Goal: Task Accomplishment & Management: Use online tool/utility

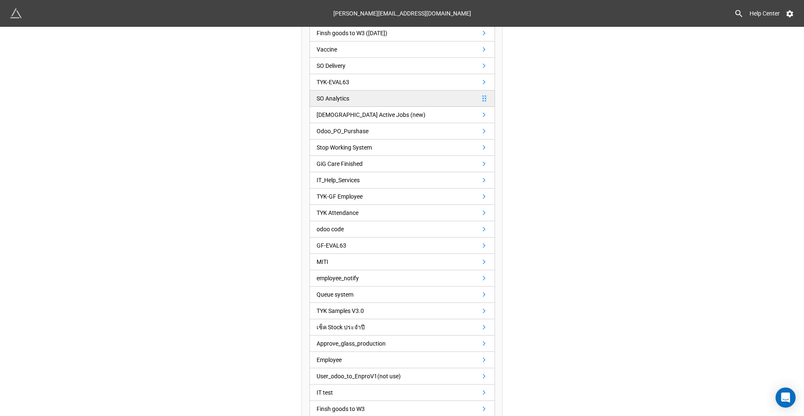
scroll to position [209, 0]
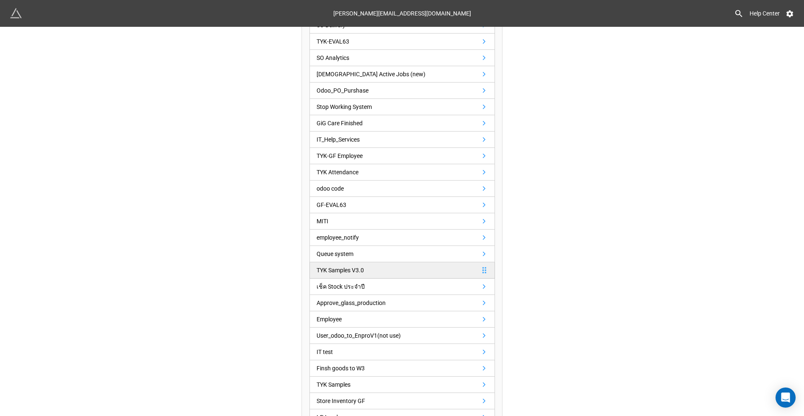
click at [391, 268] on link "TYK Samples V3.0" at bounding box center [403, 270] width 186 height 16
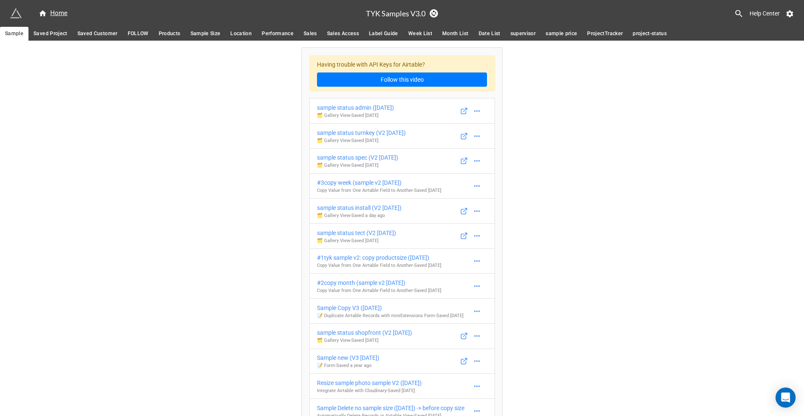
click at [236, 31] on span "Location" at bounding box center [240, 33] width 21 height 9
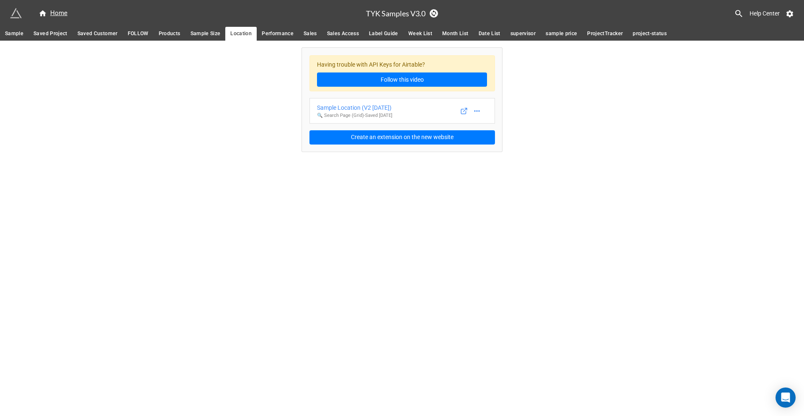
click at [13, 33] on span "Sample" at bounding box center [14, 33] width 18 height 9
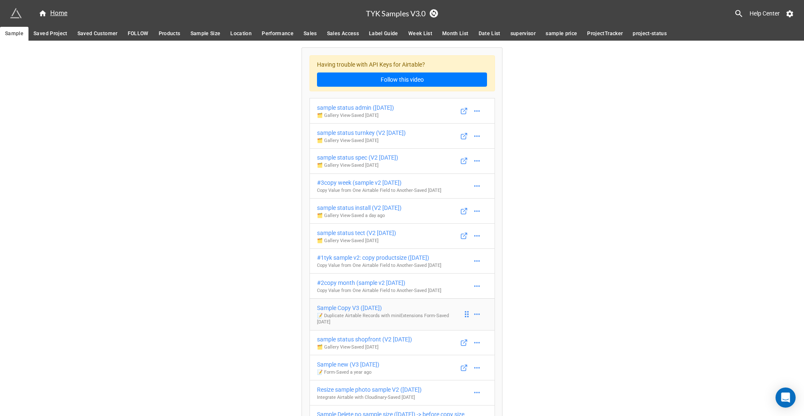
click at [351, 309] on div "Sample Copy V3 ([DATE])" at bounding box center [390, 307] width 146 height 9
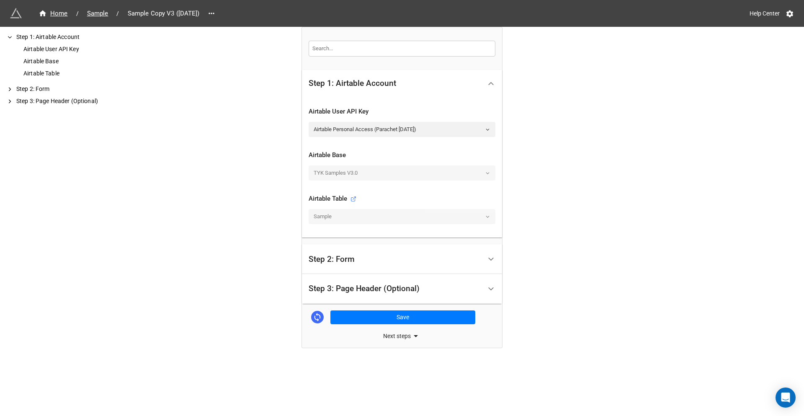
click at [422, 259] on div "Step 2: Form" at bounding box center [395, 259] width 173 height 20
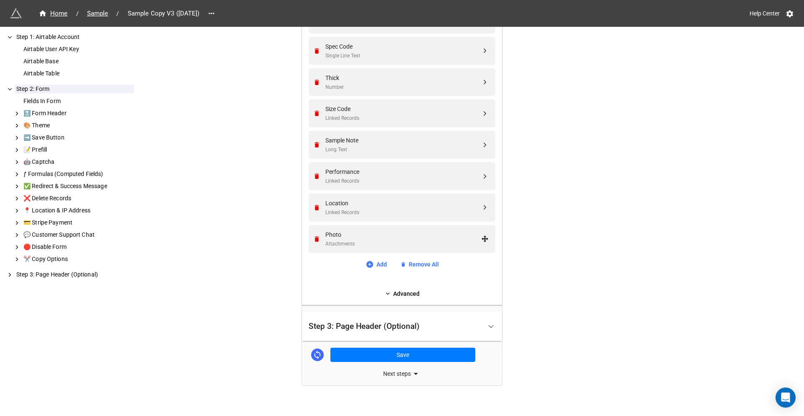
scroll to position [282, 0]
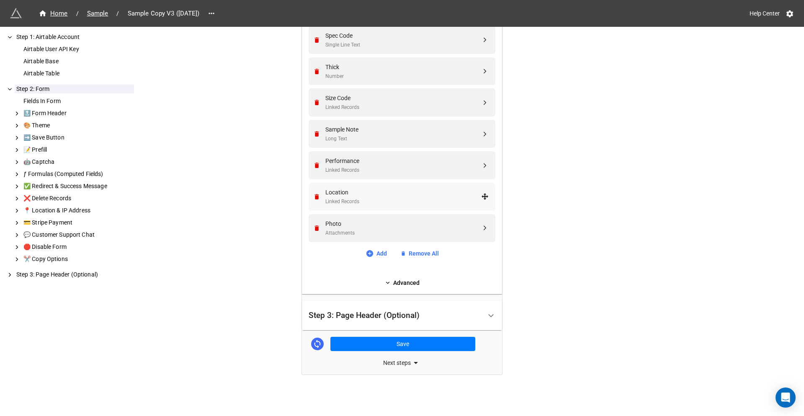
click at [400, 200] on div "Linked Records" at bounding box center [403, 202] width 156 height 8
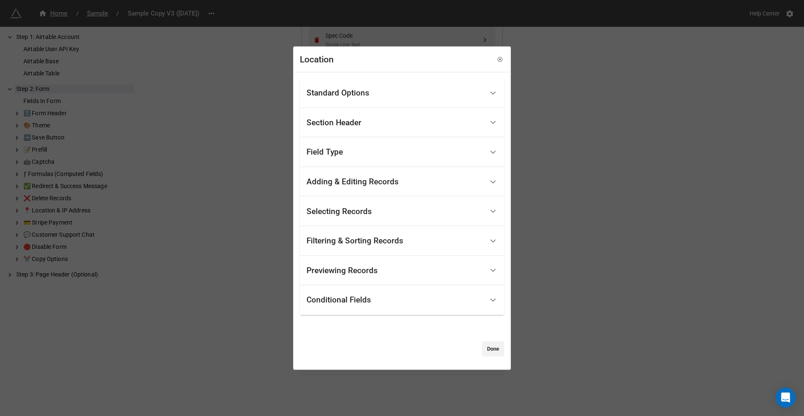
click at [405, 94] on div "Standard Options" at bounding box center [395, 93] width 177 height 20
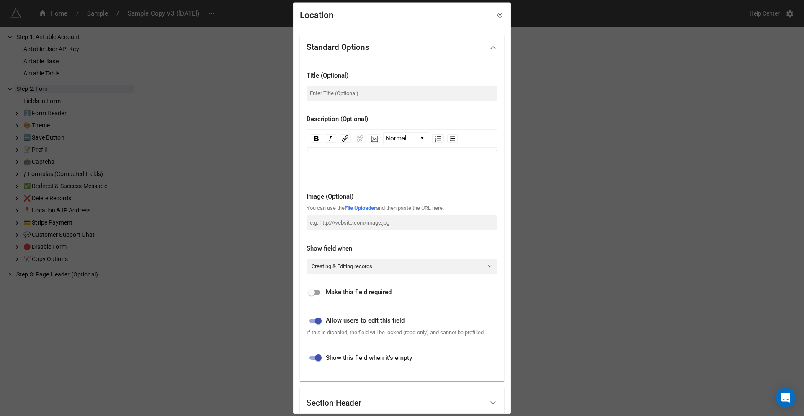
click at [382, 42] on div "Standard Options" at bounding box center [395, 48] width 177 height 20
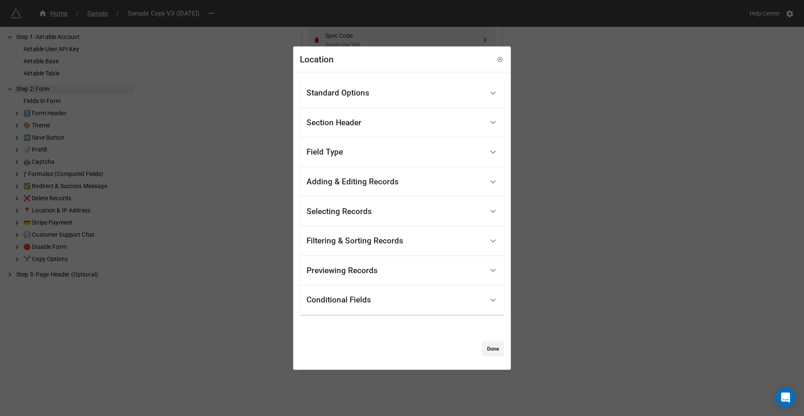
click at [367, 93] on div "Standard Options" at bounding box center [338, 93] width 63 height 8
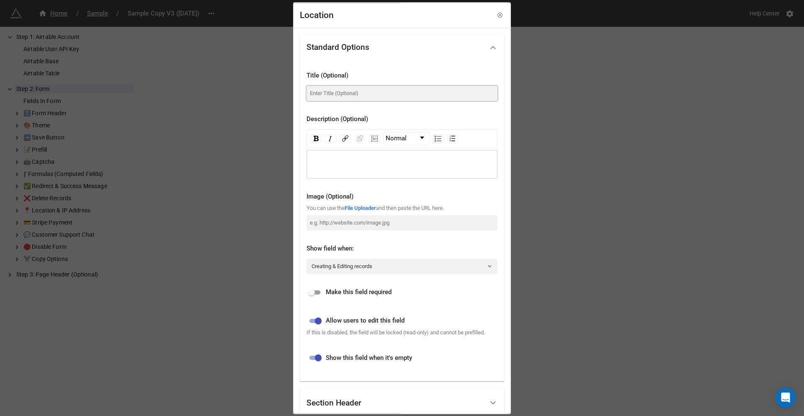
click at [349, 94] on input at bounding box center [402, 93] width 191 height 15
click at [323, 93] on input "OdooCode" at bounding box center [402, 93] width 191 height 15
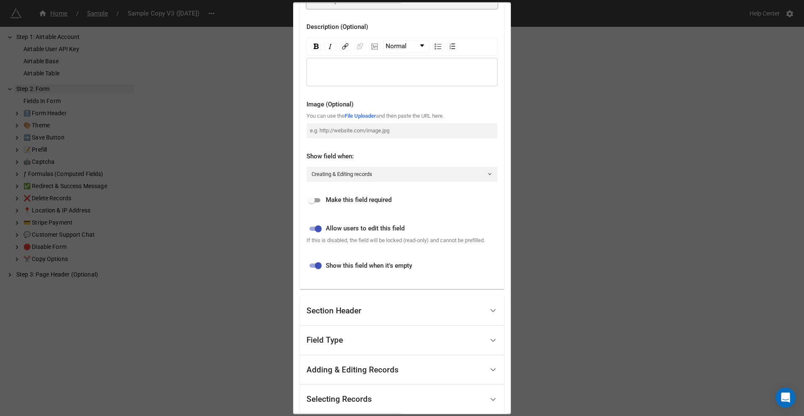
scroll to position [236, 0]
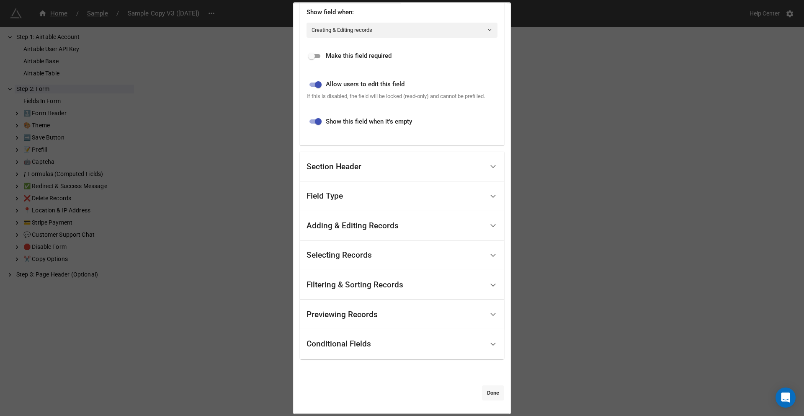
type input "Odoo Sample Code"
click at [489, 392] on link "Done" at bounding box center [493, 392] width 22 height 15
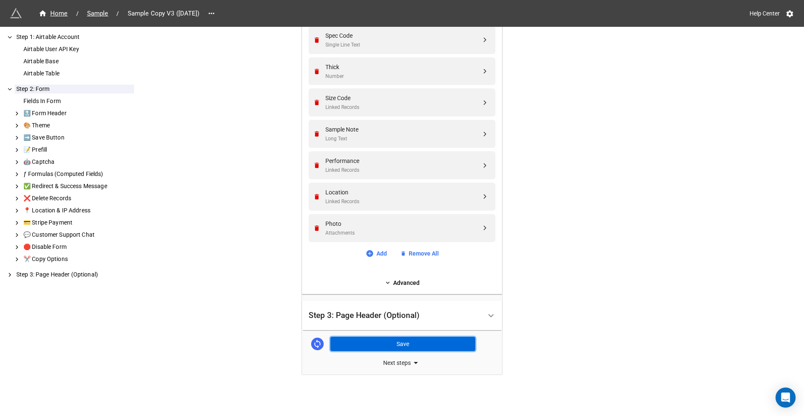
click at [426, 346] on button "Save" at bounding box center [403, 344] width 145 height 14
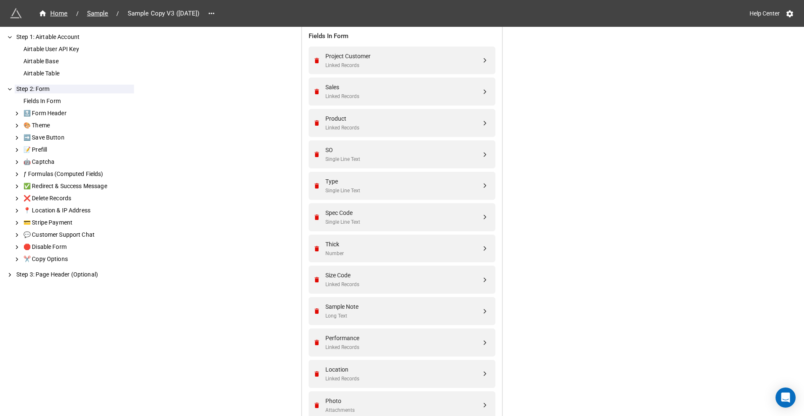
scroll to position [251, 0]
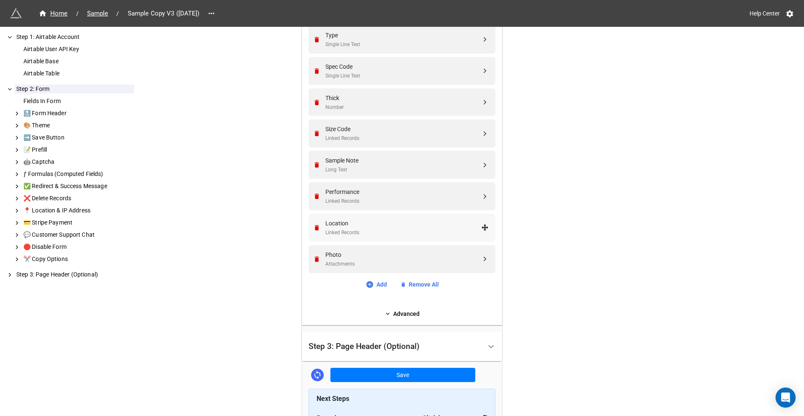
click at [384, 228] on div "Location Linked Records" at bounding box center [403, 228] width 156 height 18
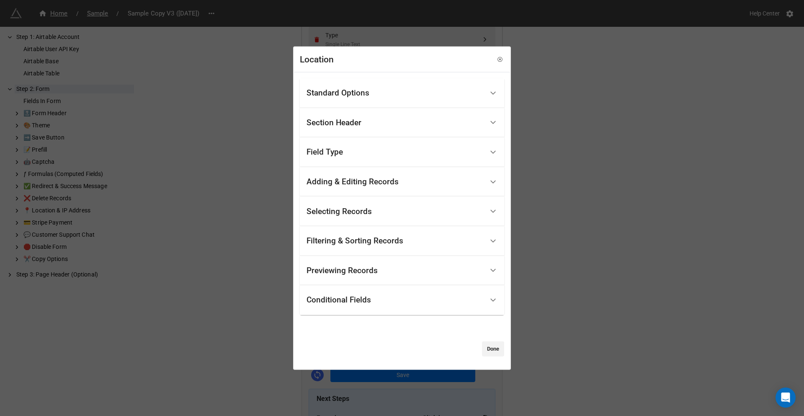
click at [365, 90] on div "Standard Options" at bounding box center [338, 93] width 63 height 8
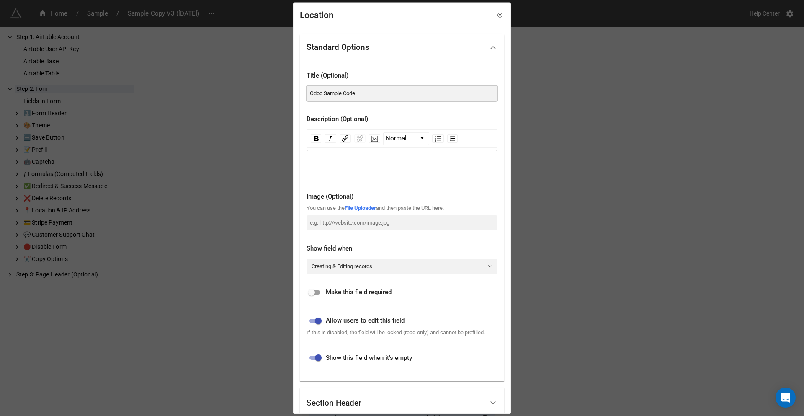
drag, startPoint x: 384, startPoint y: 93, endPoint x: 295, endPoint y: 93, distance: 88.8
click at [295, 93] on div "Standard Options Title (Optional) Odoo Sample Code Description (Optional) Norma…" at bounding box center [402, 338] width 216 height 621
click at [497, 15] on icon at bounding box center [500, 16] width 6 height 6
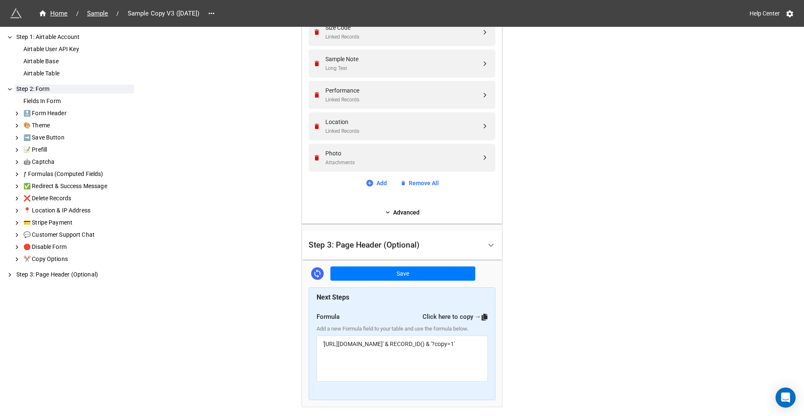
scroll to position [385, 0]
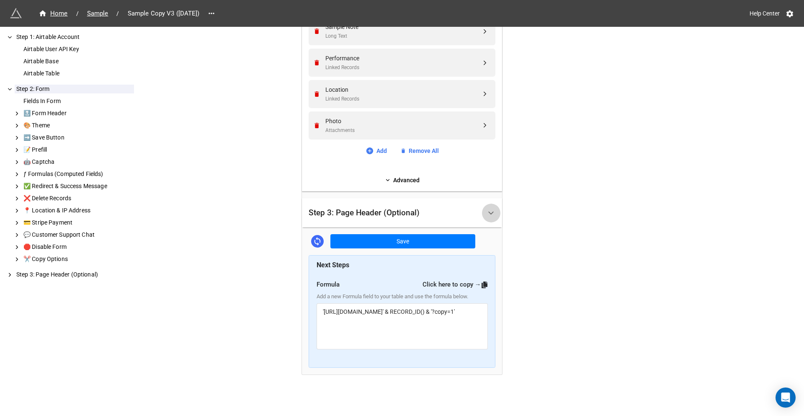
click at [489, 211] on icon at bounding box center [491, 213] width 9 height 9
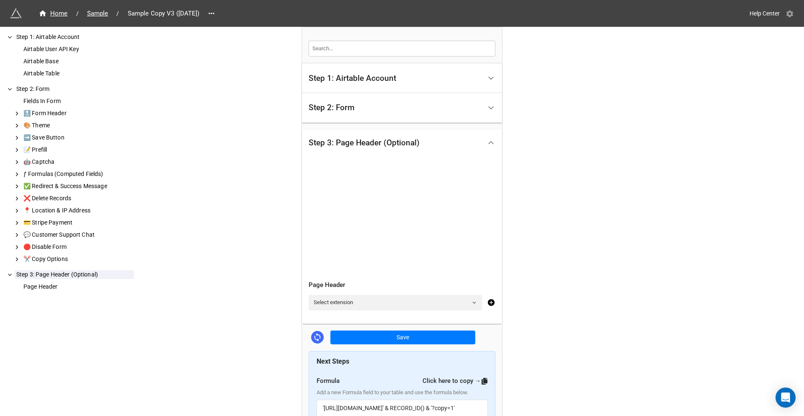
click at [791, 15] on icon at bounding box center [790, 13] width 7 height 7
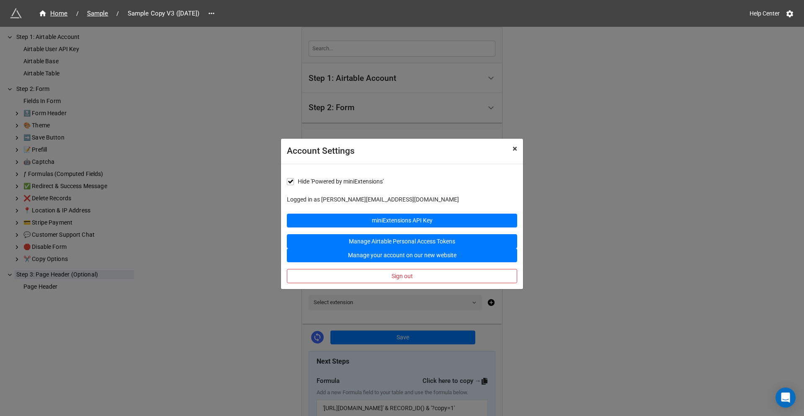
click at [518, 149] on button "× Close" at bounding box center [515, 149] width 16 height 21
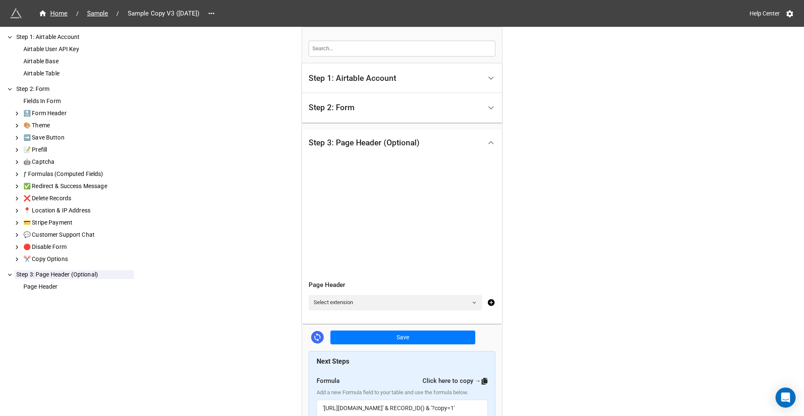
click at [491, 144] on icon at bounding box center [491, 142] width 9 height 9
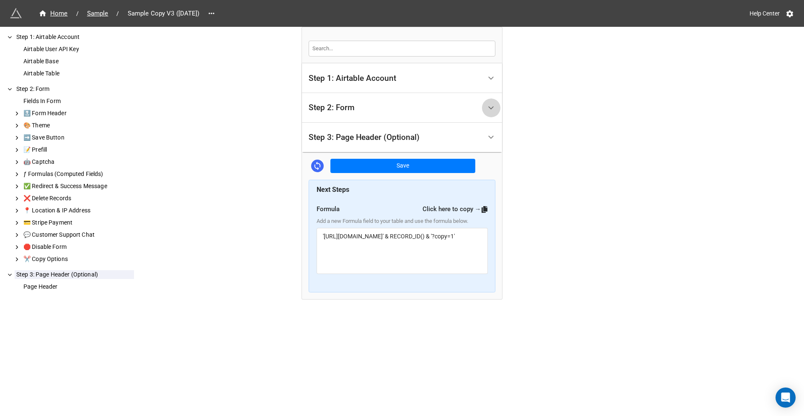
click at [482, 106] on div at bounding box center [491, 107] width 19 height 19
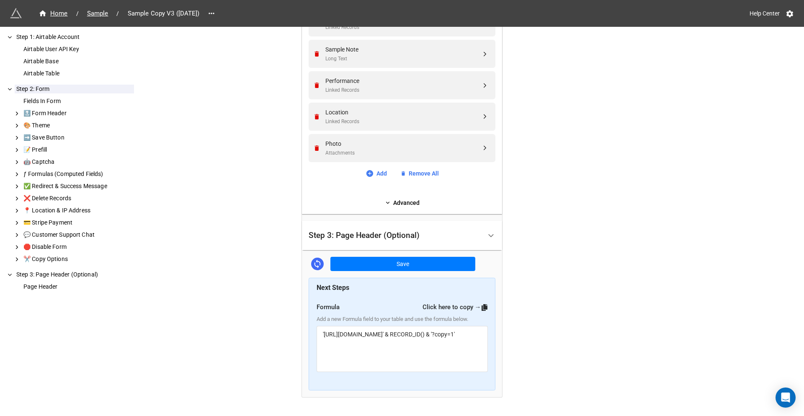
scroll to position [377, 0]
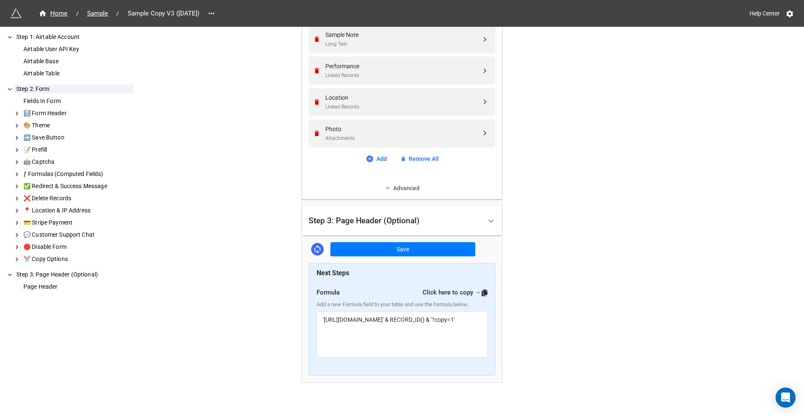
click at [407, 187] on link "Advanced" at bounding box center [402, 187] width 187 height 9
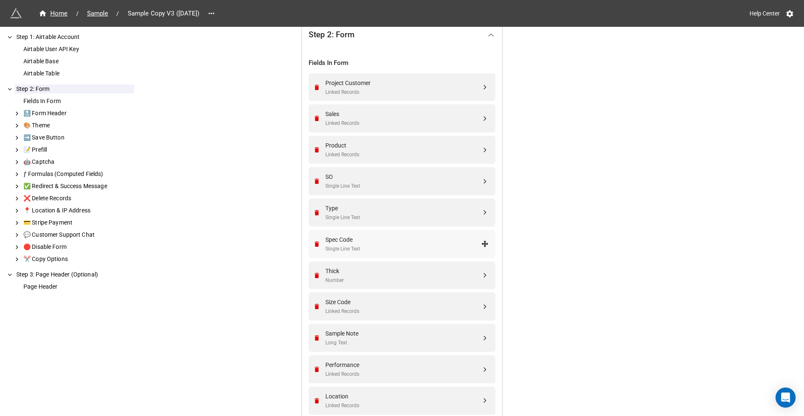
scroll to position [0, 0]
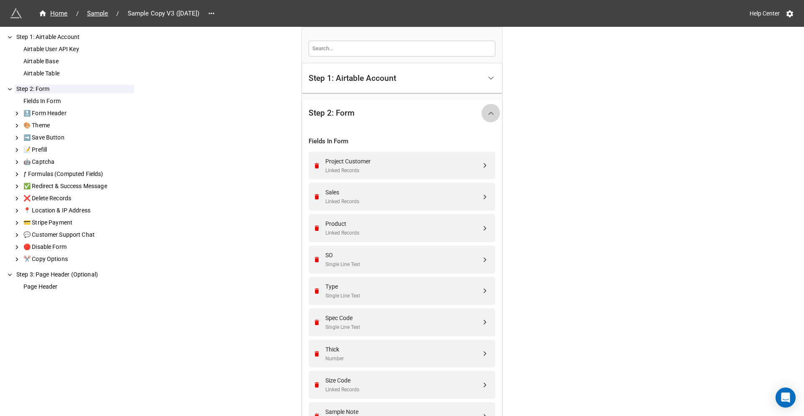
click at [490, 110] on icon at bounding box center [491, 113] width 9 height 9
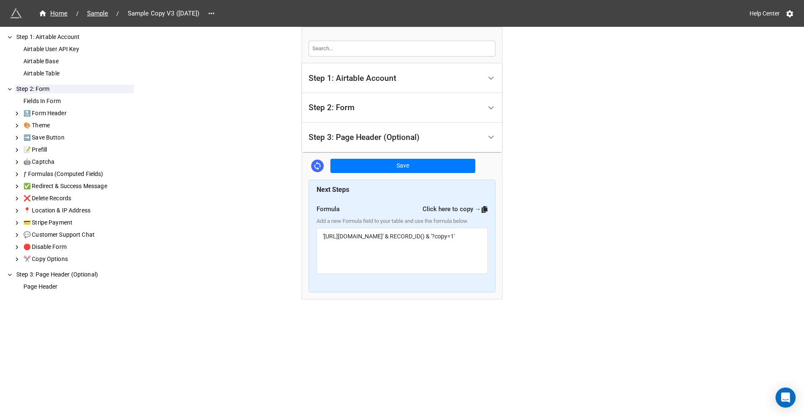
drag, startPoint x: 179, startPoint y: 13, endPoint x: 204, endPoint y: 13, distance: 24.7
click at [204, 13] on span "Sample Copy V3 ([DATE])" at bounding box center [164, 14] width 82 height 10
click at [202, 25] on div "Home / Sample / Sample Copy V3 ([DATE]) Help Center" at bounding box center [402, 13] width 804 height 27
click at [398, 165] on button "Save" at bounding box center [403, 166] width 145 height 14
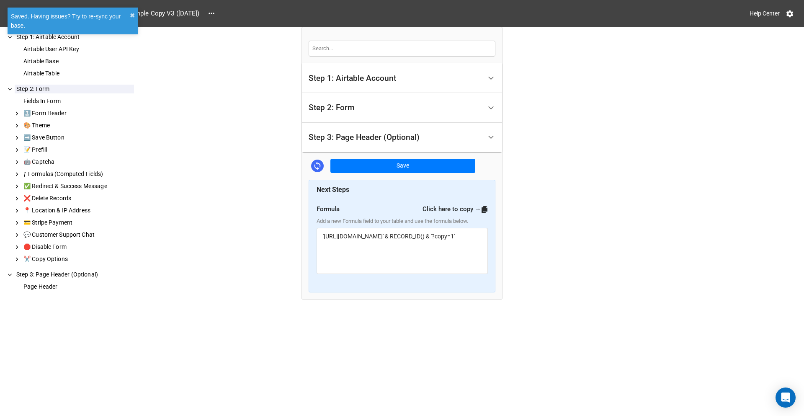
click at [85, 15] on div "Saved. Having issues? Try to re-sync your base." at bounding box center [70, 21] width 119 height 18
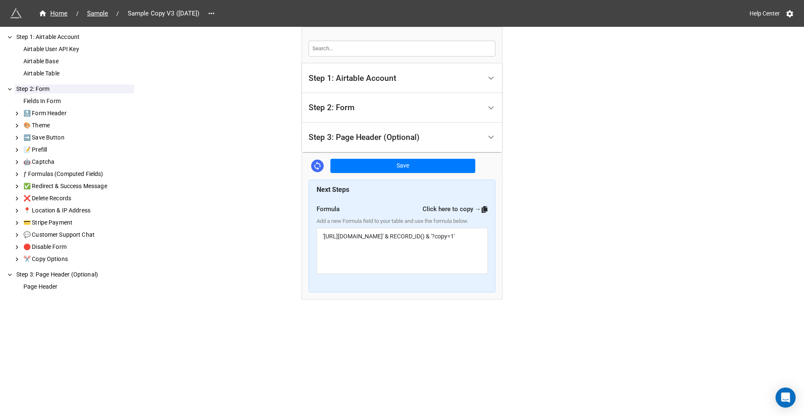
click at [620, 124] on div "Home / Sample / Sample Copy V3 ([DATE]) Help Center Step 1: Airtable Account Ai…" at bounding box center [402, 208] width 804 height 416
click at [489, 103] on div at bounding box center [491, 107] width 19 height 19
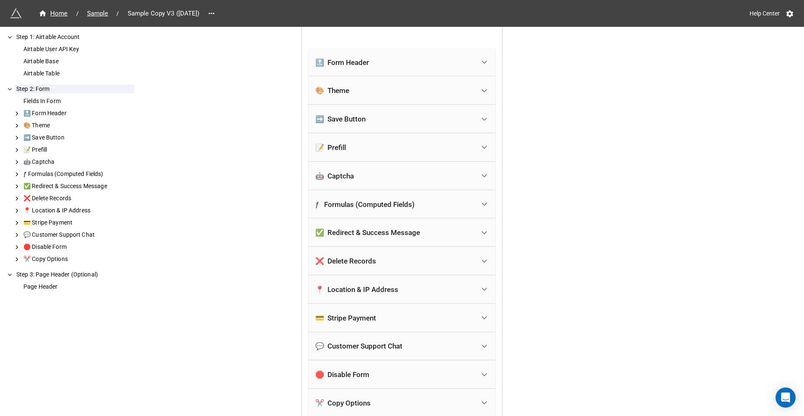
scroll to position [419, 0]
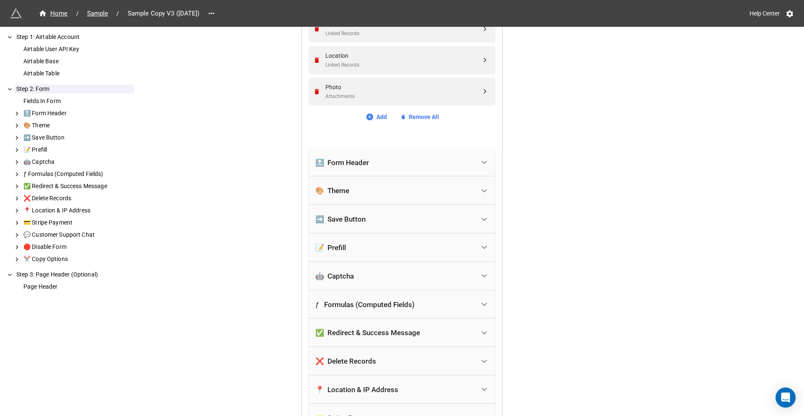
click at [482, 160] on icon at bounding box center [484, 162] width 9 height 9
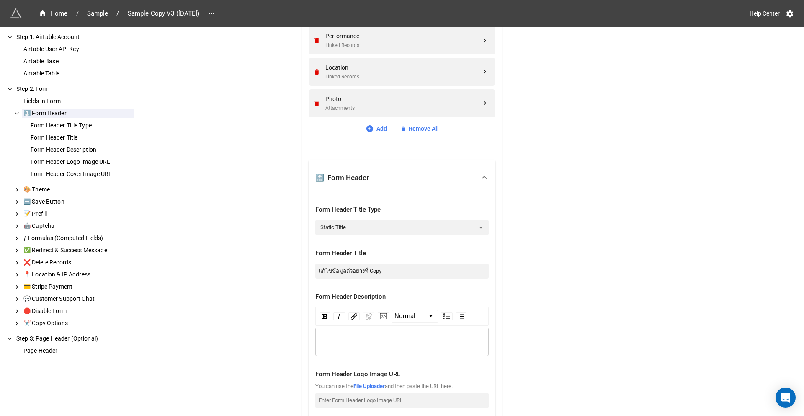
scroll to position [377, 0]
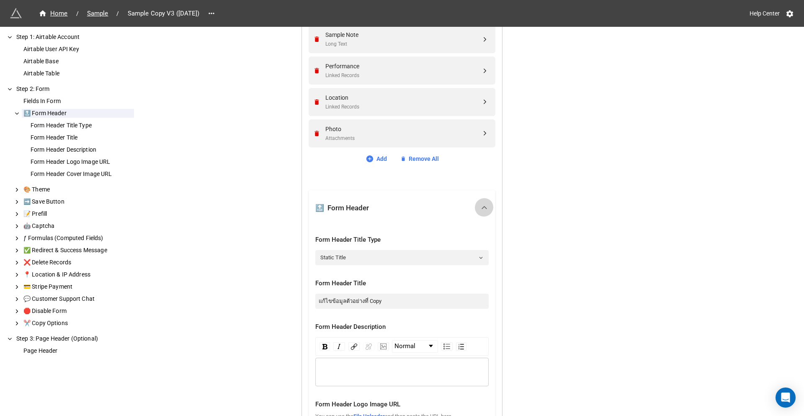
click at [485, 209] on icon at bounding box center [484, 207] width 9 height 9
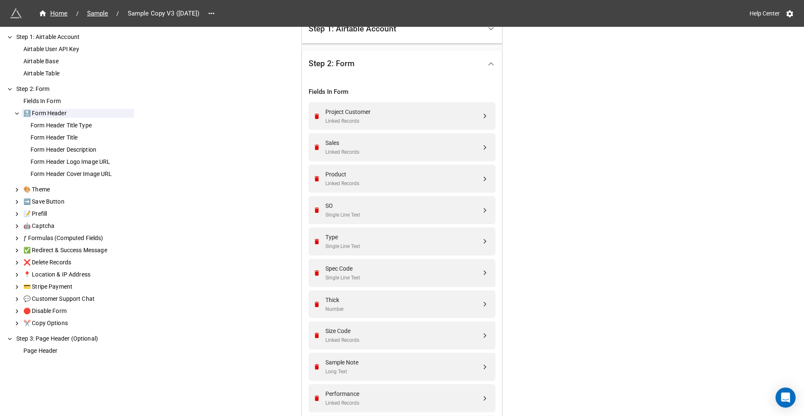
scroll to position [0, 0]
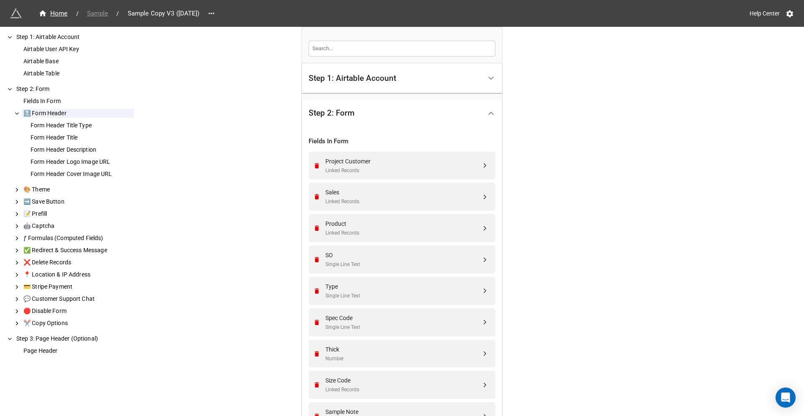
click at [90, 16] on span "Sample" at bounding box center [97, 14] width 31 height 10
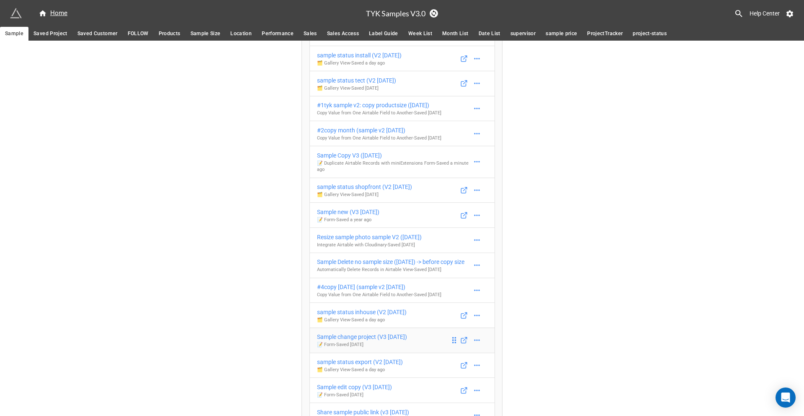
scroll to position [168, 0]
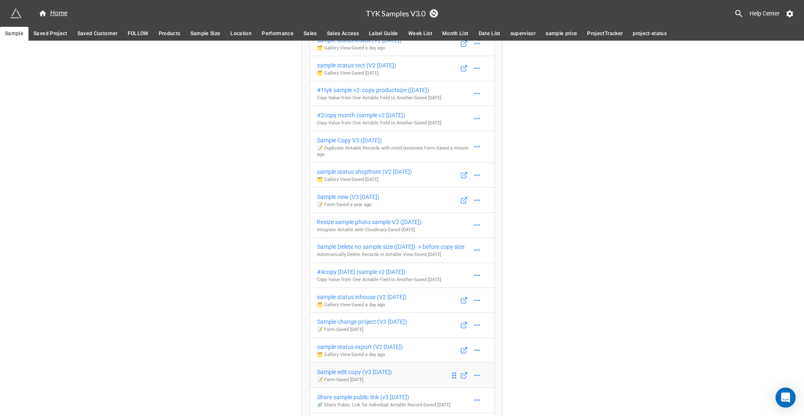
click at [366, 377] on div "Sample edit copy (V3 [DATE])" at bounding box center [354, 371] width 75 height 9
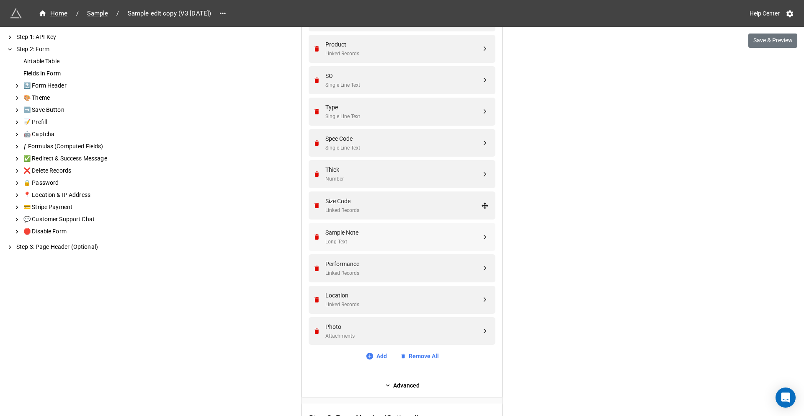
scroll to position [378, 0]
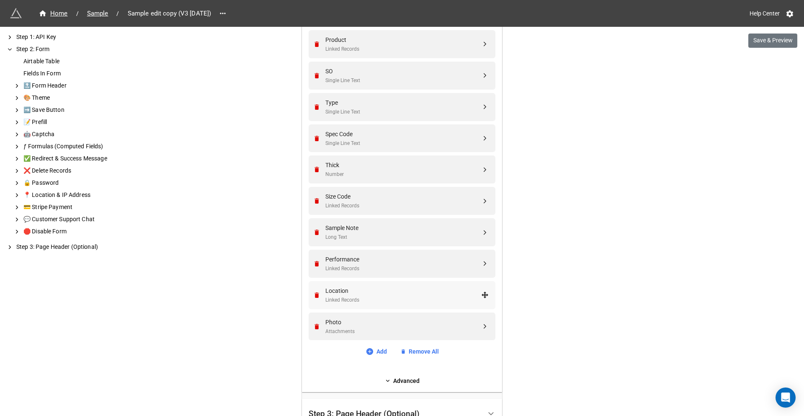
click at [388, 297] on div "Linked Records" at bounding box center [403, 300] width 156 height 8
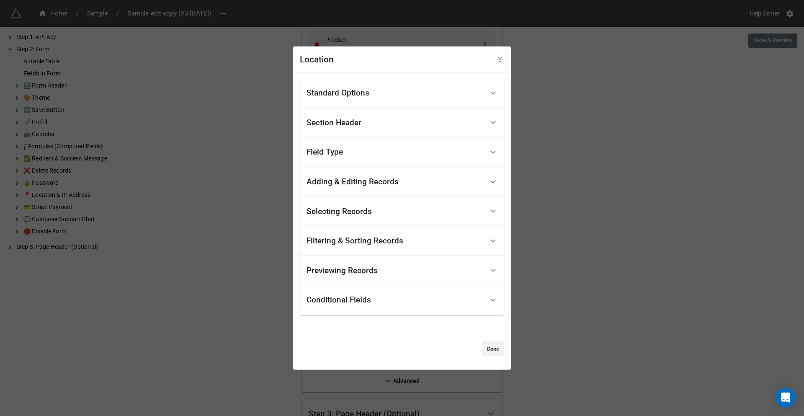
click at [365, 94] on div "Standard Options" at bounding box center [338, 93] width 63 height 8
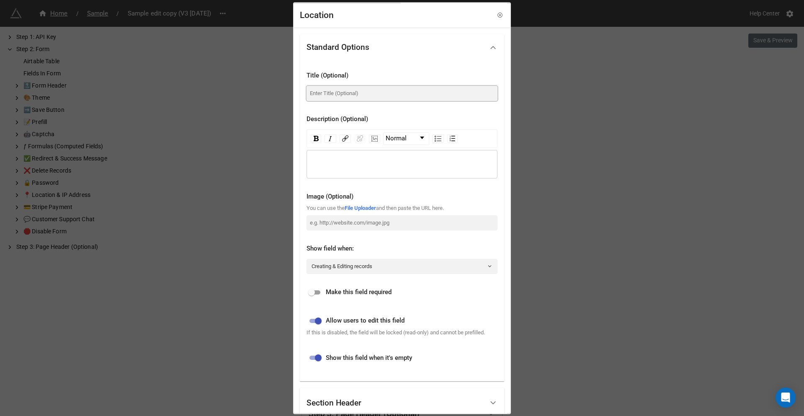
click at [375, 94] on input at bounding box center [402, 93] width 191 height 15
paste input "Odoo Sample Code"
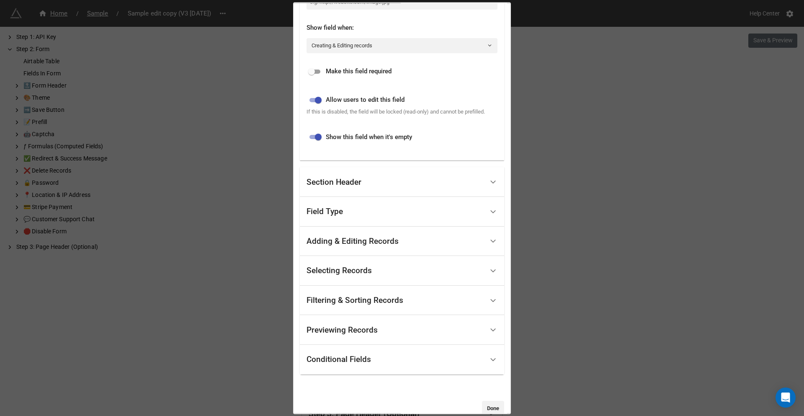
scroll to position [236, 0]
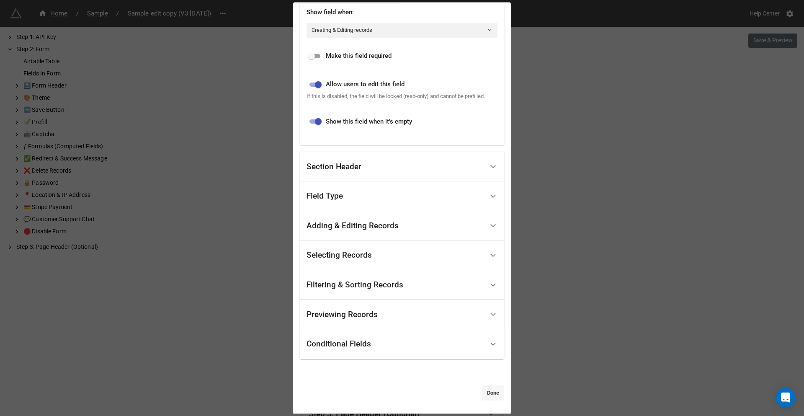
type input "Odoo Sample Code"
click at [489, 394] on link "Done" at bounding box center [493, 392] width 22 height 15
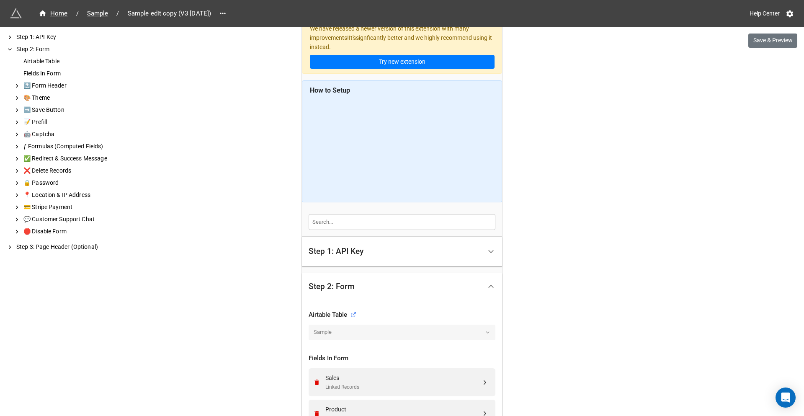
scroll to position [0, 0]
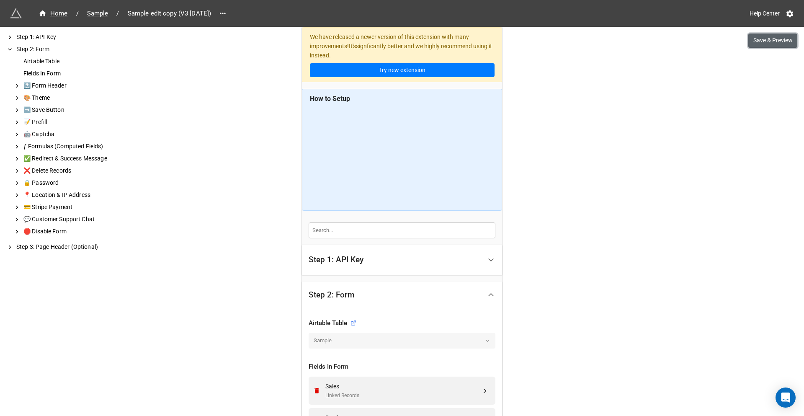
click at [766, 39] on button "Save & Preview" at bounding box center [773, 41] width 49 height 14
